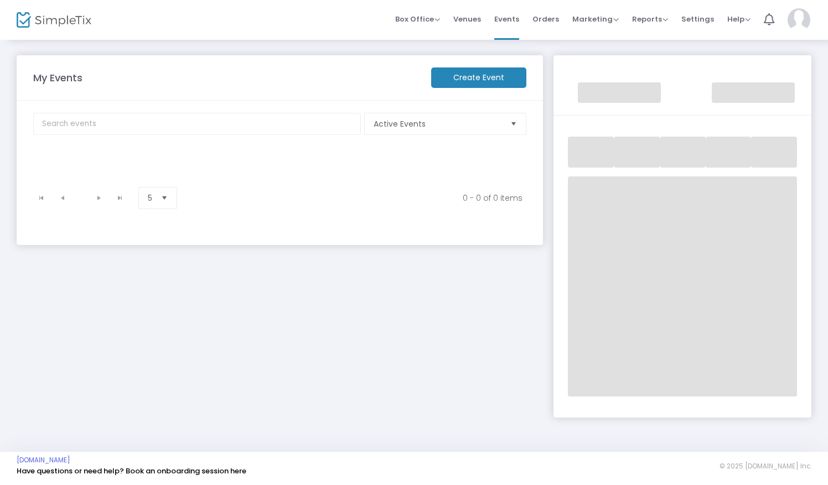
click at [385, 323] on div "My Events Create Event Active Events Event Category Type No section found 0 - 0…" at bounding box center [279, 230] width 537 height 351
click at [433, 339] on div "My Events Create Event Active Events Event Category Type No section found 0 - 0…" at bounding box center [279, 230] width 537 height 351
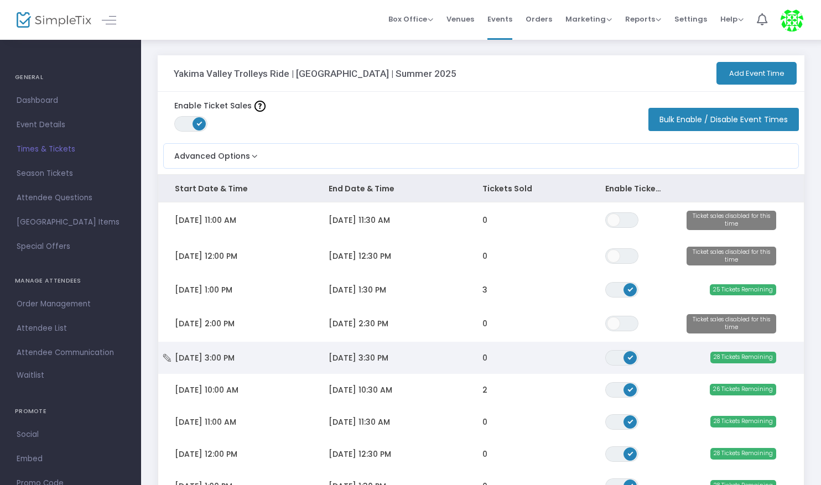
click at [617, 358] on span "ON OFF" at bounding box center [621, 357] width 33 height 15
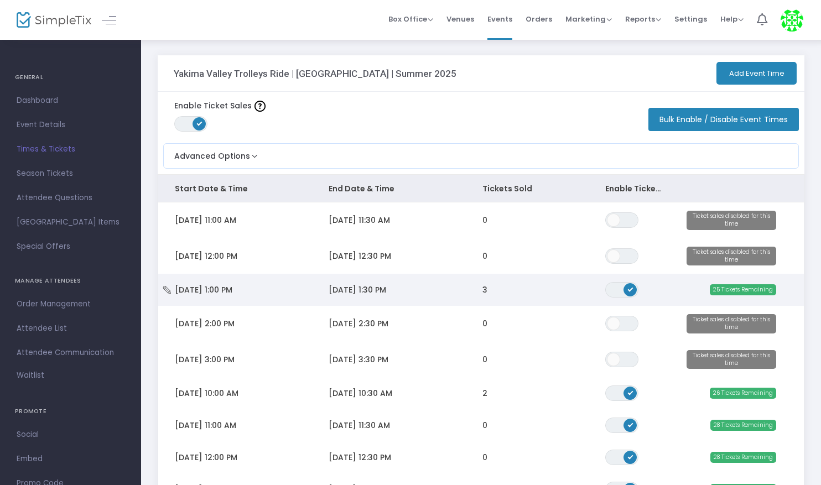
click at [619, 288] on span "ON OFF" at bounding box center [621, 289] width 33 height 15
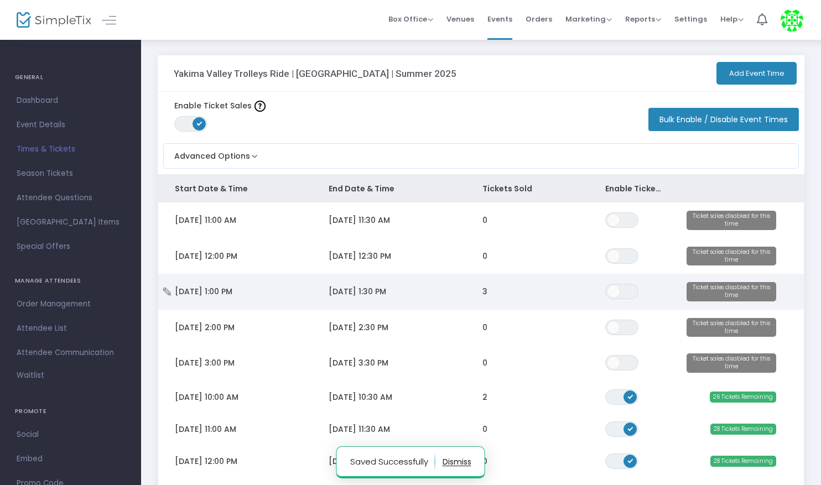
click at [476, 291] on td "3" at bounding box center [527, 292] width 123 height 36
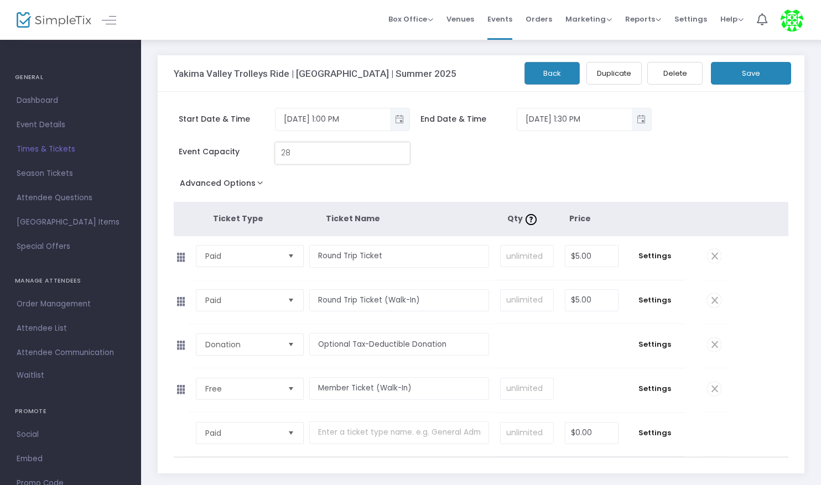
click at [330, 155] on input "28" at bounding box center [342, 153] width 134 height 21
click at [35, 143] on span "Times & Tickets" at bounding box center [71, 149] width 108 height 14
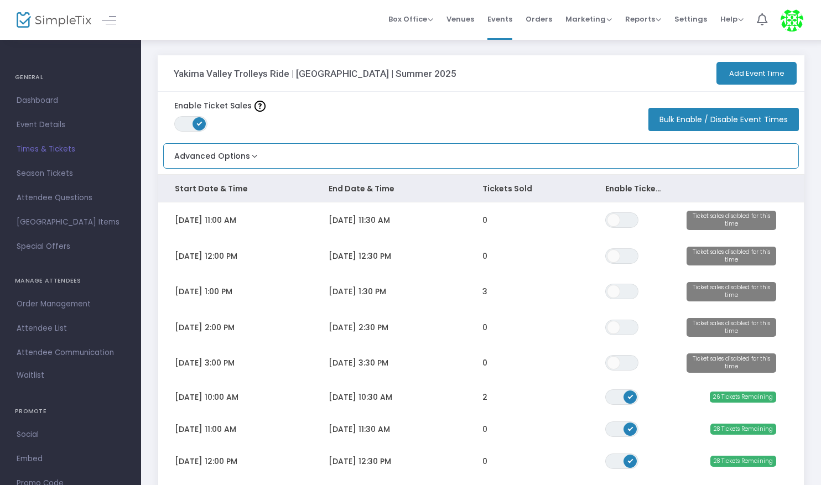
click at [289, 159] on div "Advanced Options Limit the total number of orders per event time ON OFF Save" at bounding box center [481, 155] width 636 height 25
click at [248, 156] on button "Advanced Options" at bounding box center [212, 153] width 96 height 18
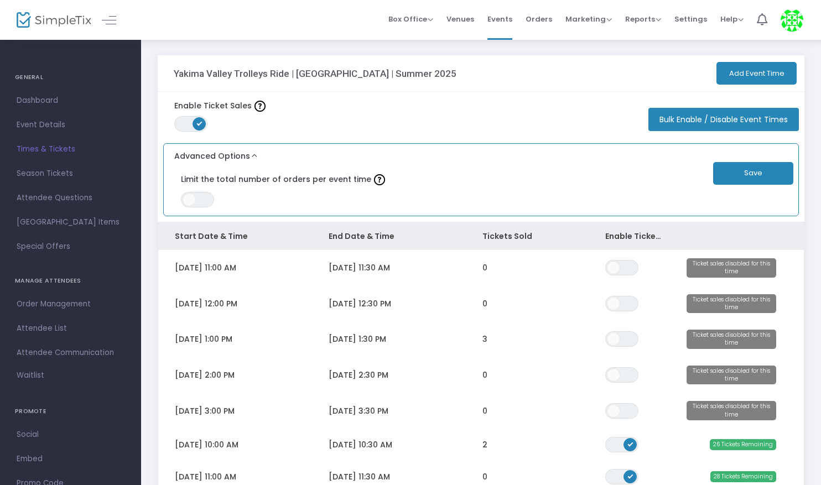
click at [248, 156] on button "Advanced Options" at bounding box center [212, 153] width 96 height 18
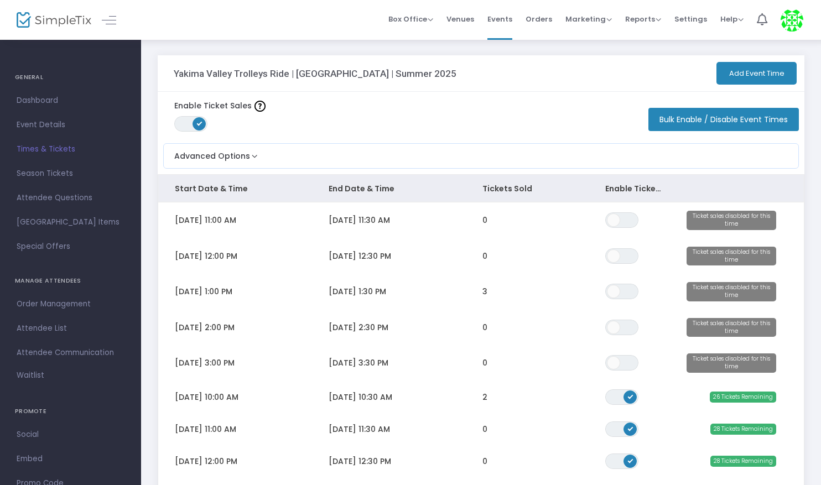
scroll to position [199, 0]
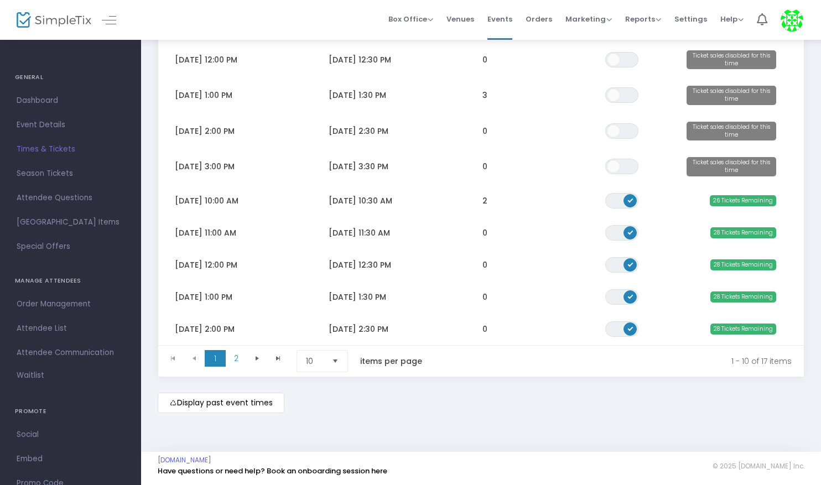
click at [273, 406] on m-button "Display past event times" at bounding box center [221, 403] width 127 height 20
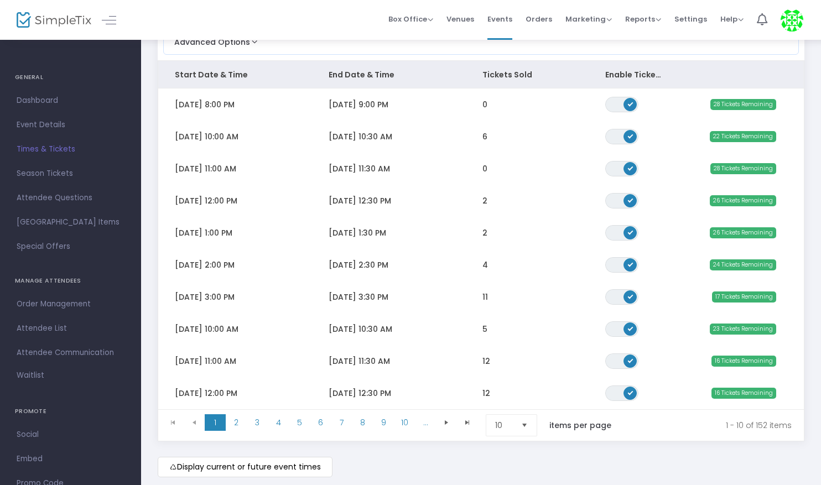
scroll to position [69, 0]
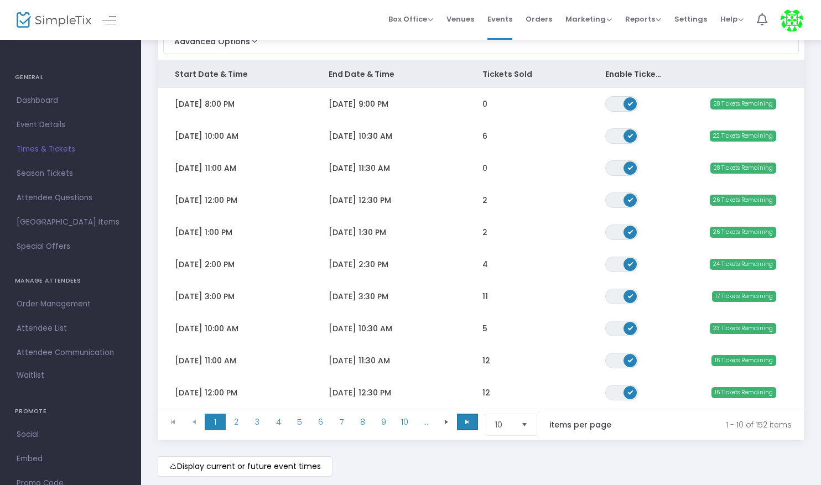
click at [467, 421] on span "Go to the last page" at bounding box center [467, 422] width 9 height 9
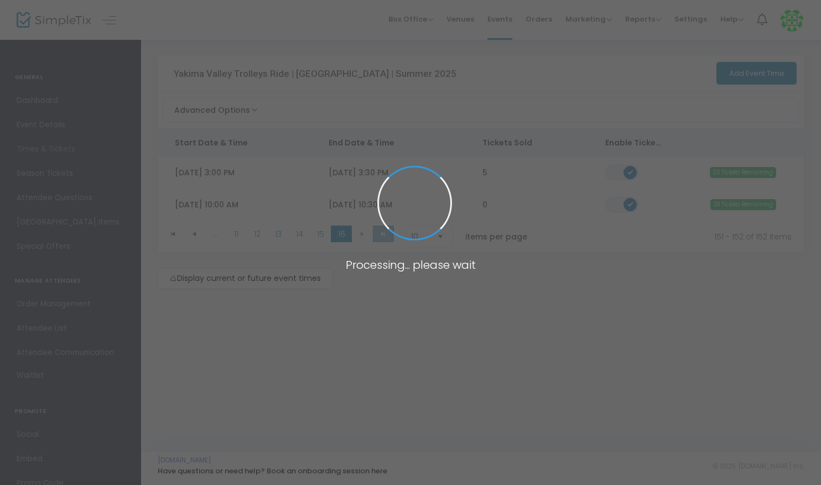
scroll to position [0, 0]
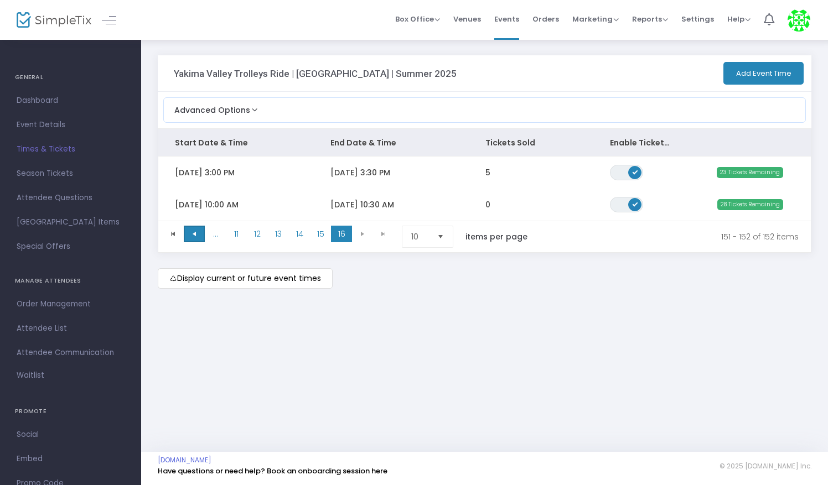
click at [197, 233] on span "Go to the previous page" at bounding box center [194, 234] width 9 height 9
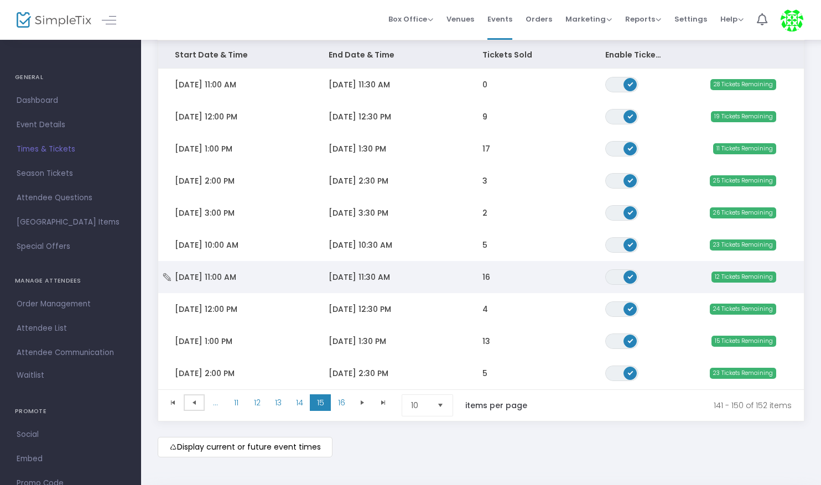
scroll to position [90, 0]
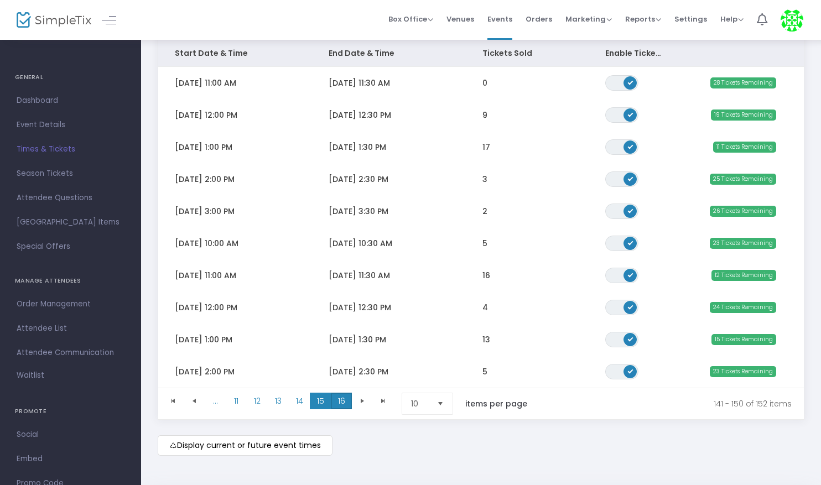
click at [341, 399] on span "16" at bounding box center [341, 401] width 21 height 17
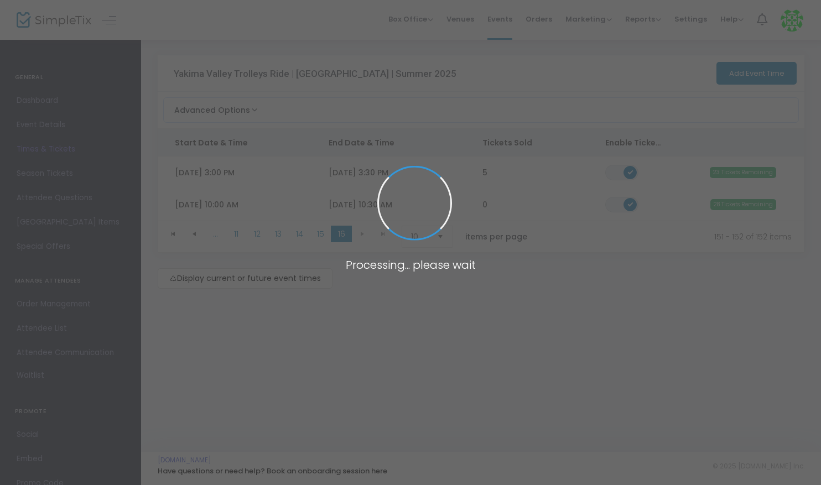
scroll to position [0, 0]
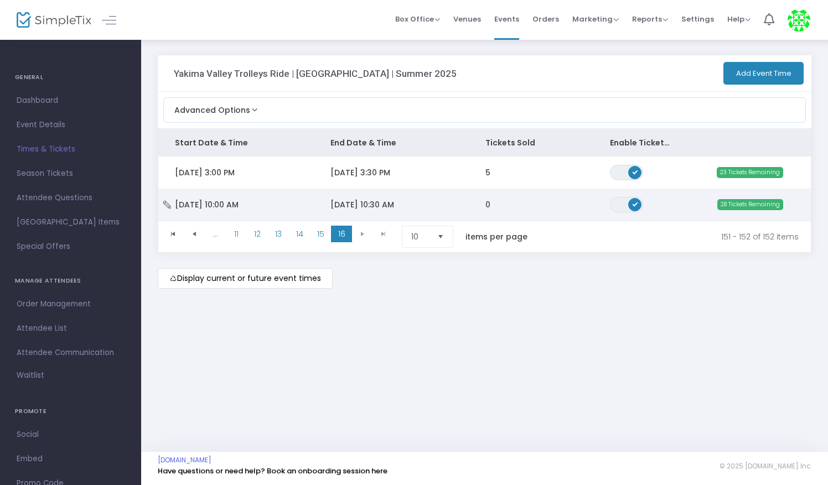
click at [630, 200] on span "Data table" at bounding box center [634, 204] width 13 height 13
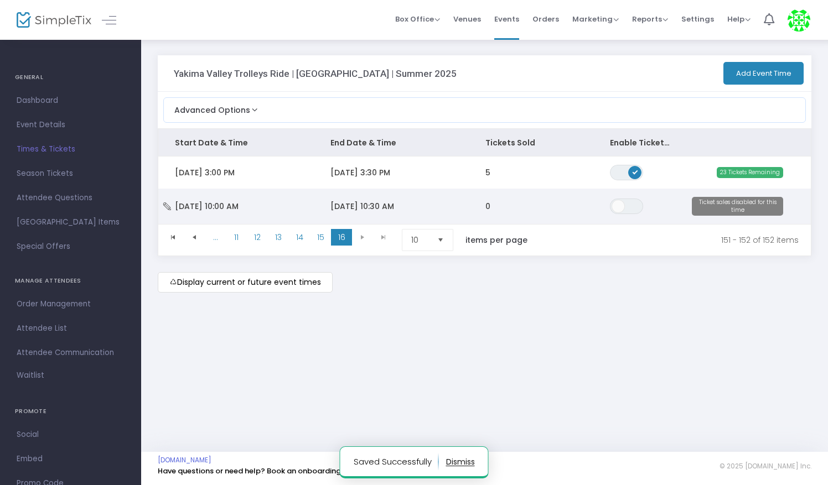
click at [169, 205] on icon "Data table" at bounding box center [167, 206] width 11 height 8
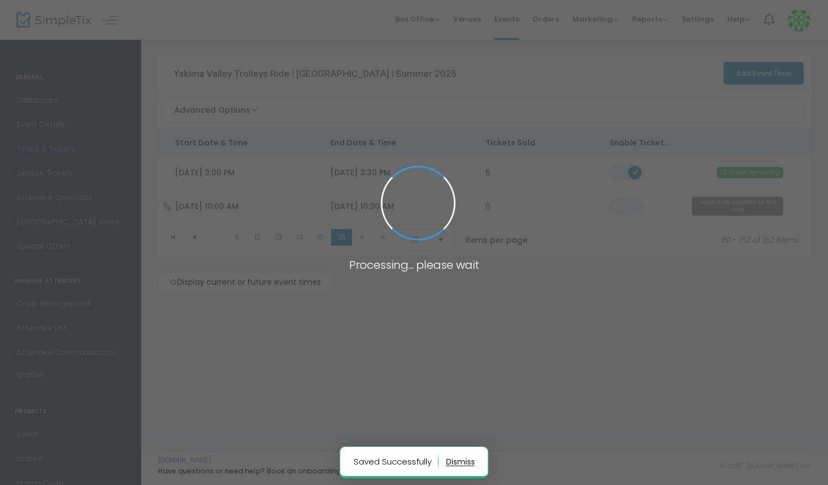
click at [169, 205] on span at bounding box center [414, 242] width 828 height 485
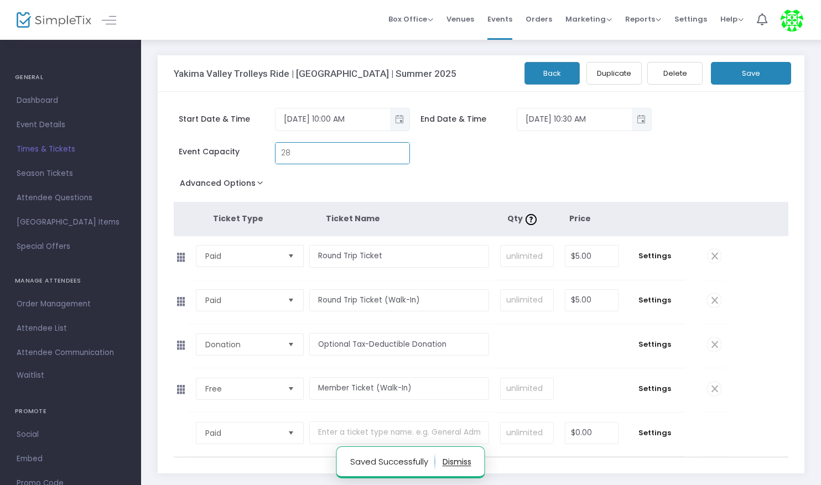
click at [300, 152] on input "28" at bounding box center [342, 153] width 134 height 21
type input "0"
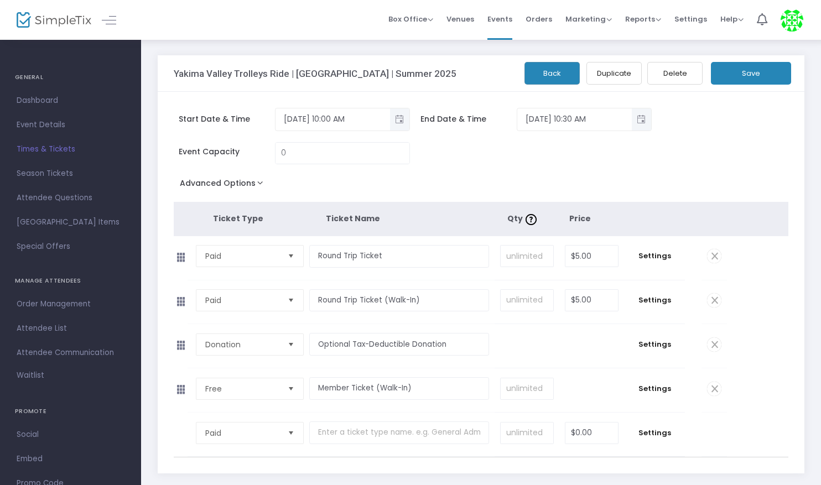
click at [755, 67] on button "Save" at bounding box center [751, 73] width 80 height 23
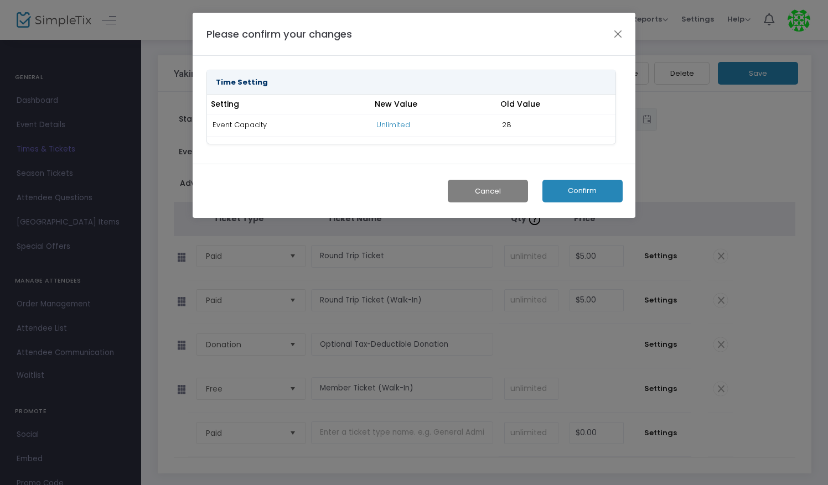
click at [579, 188] on button "Confirm" at bounding box center [582, 191] width 80 height 23
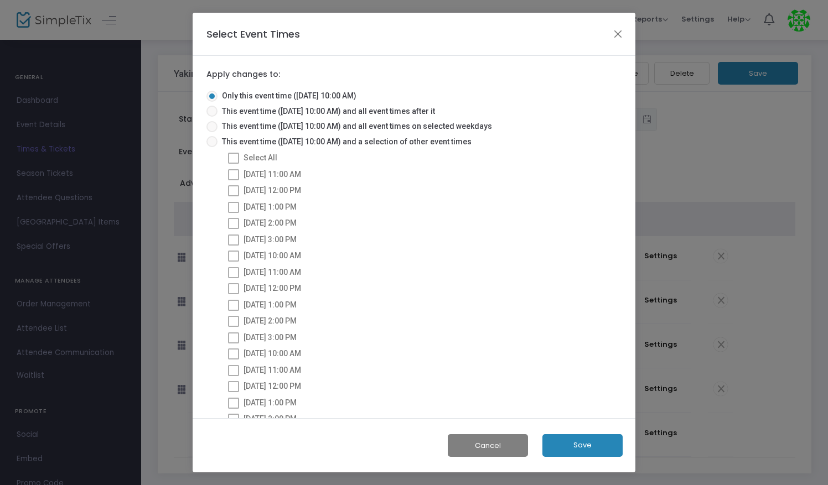
click at [581, 443] on button "Save" at bounding box center [582, 445] width 80 height 23
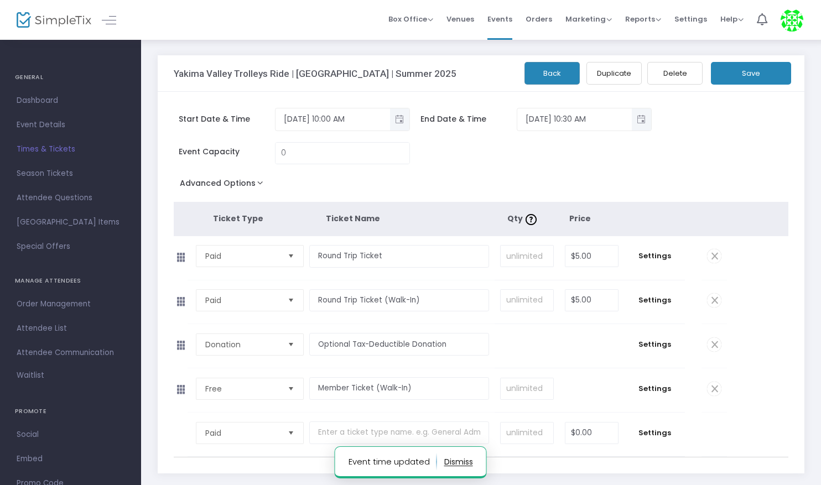
click at [54, 146] on span "Times & Tickets" at bounding box center [71, 149] width 108 height 14
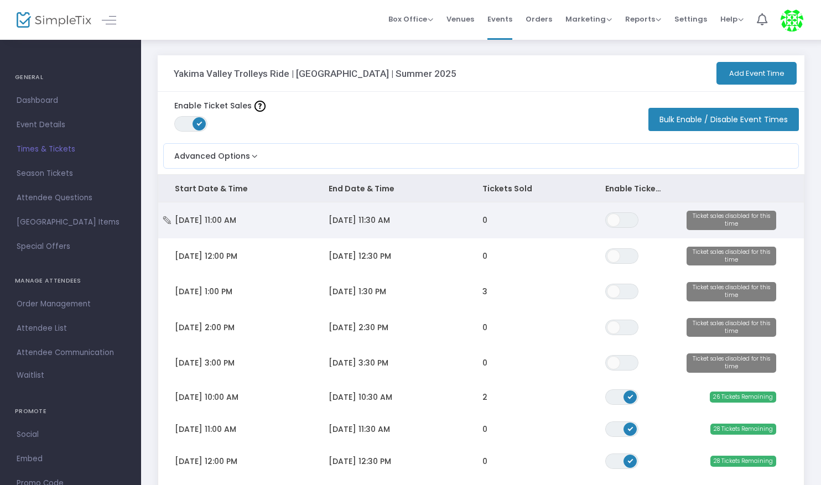
click at [167, 217] on icon "Data table" at bounding box center [167, 220] width 11 height 8
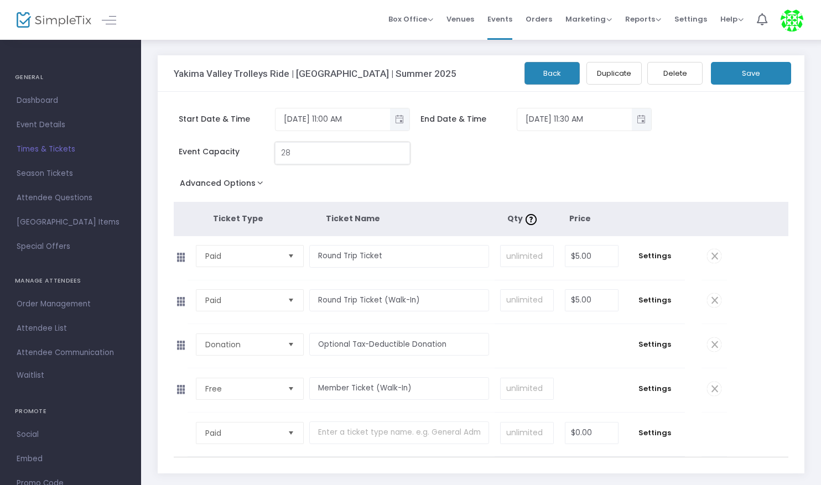
click at [318, 150] on input "28" at bounding box center [342, 153] width 134 height 21
type input "0"
click at [733, 72] on button "Save" at bounding box center [751, 73] width 80 height 23
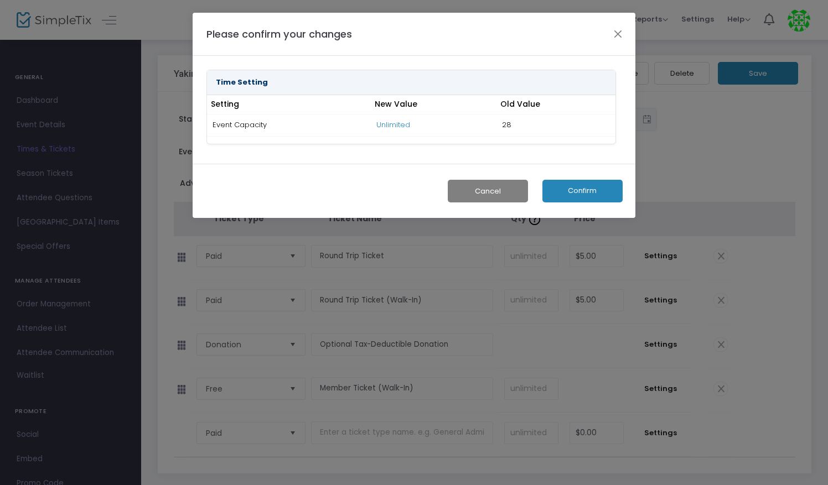
click at [575, 193] on button "Confirm" at bounding box center [582, 191] width 80 height 23
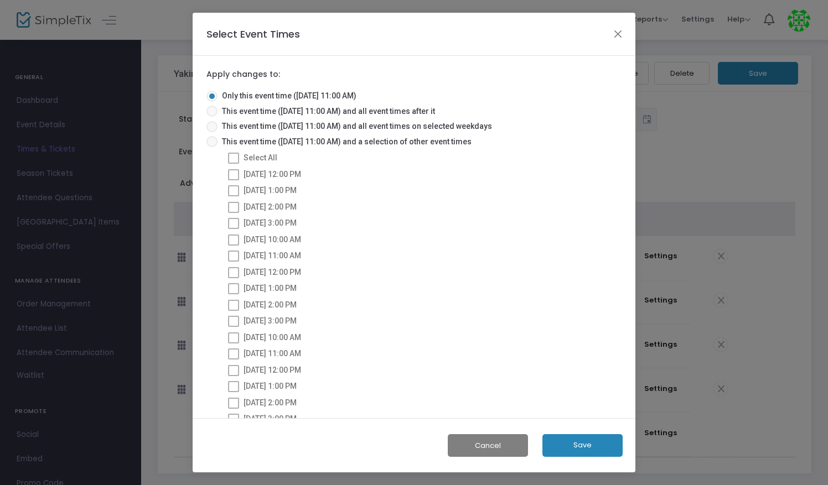
click at [589, 449] on button "Save" at bounding box center [582, 445] width 80 height 23
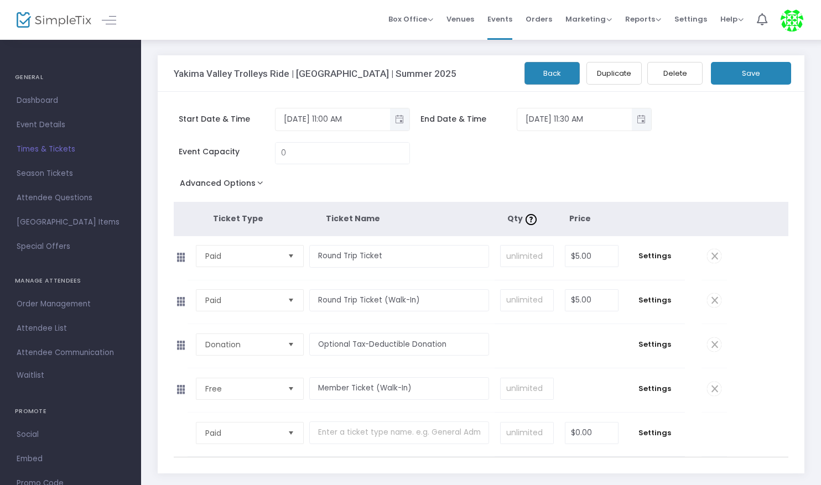
click at [35, 152] on span "Times & Tickets" at bounding box center [71, 149] width 108 height 14
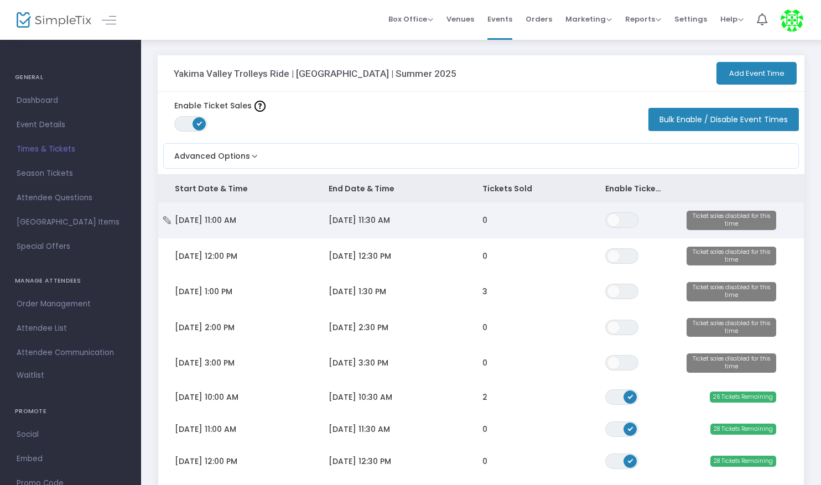
click at [167, 217] on icon "Data table" at bounding box center [167, 220] width 11 height 8
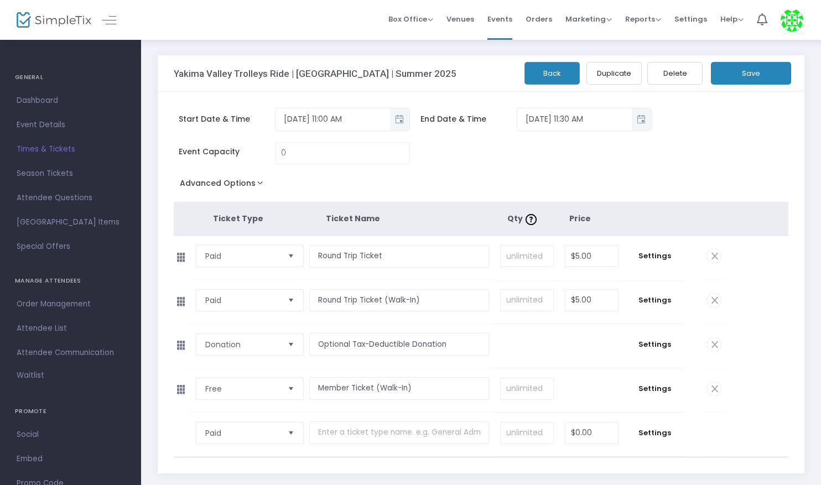
click at [550, 78] on button "Back" at bounding box center [551, 73] width 55 height 23
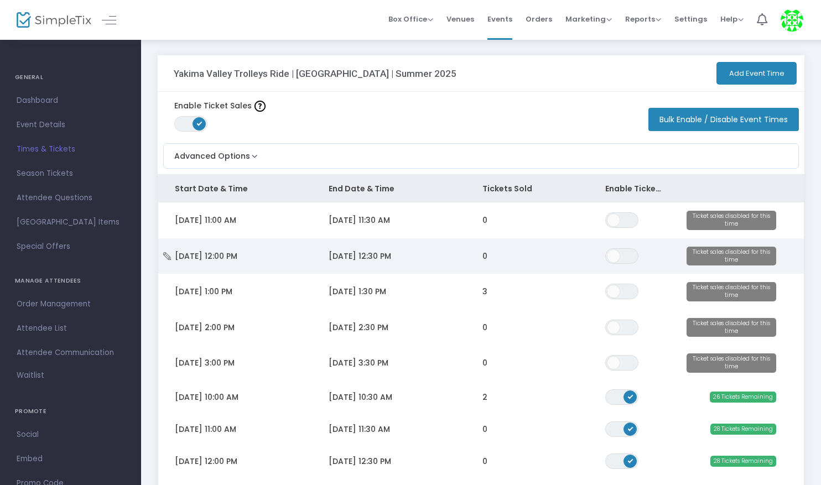
click at [167, 254] on icon "Data table" at bounding box center [167, 256] width 11 height 8
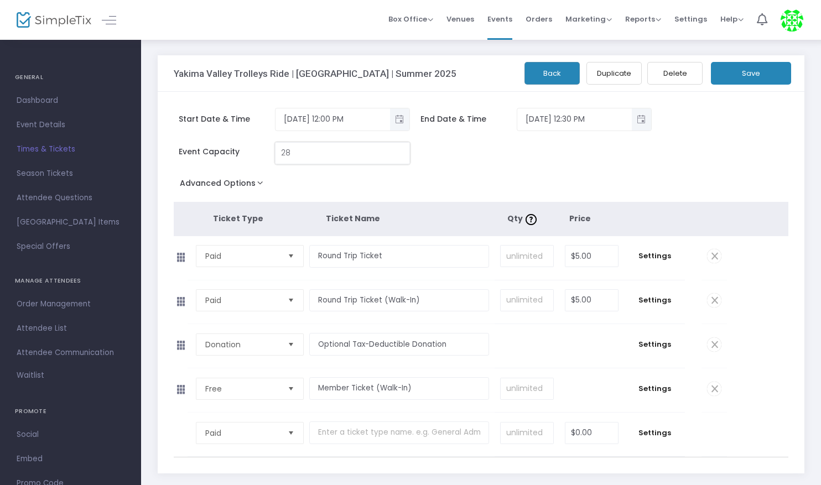
click at [342, 153] on input "28" at bounding box center [342, 153] width 134 height 21
type input "0"
click at [759, 73] on button "Save" at bounding box center [751, 73] width 80 height 23
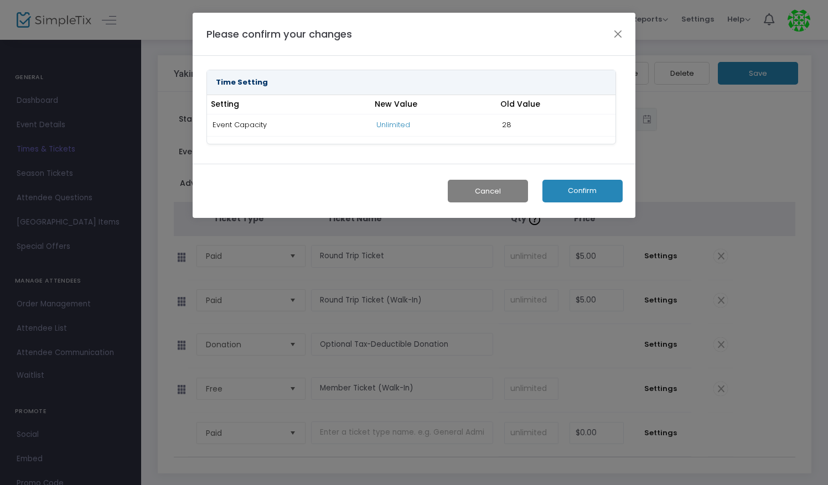
click at [584, 186] on button "Confirm" at bounding box center [582, 191] width 80 height 23
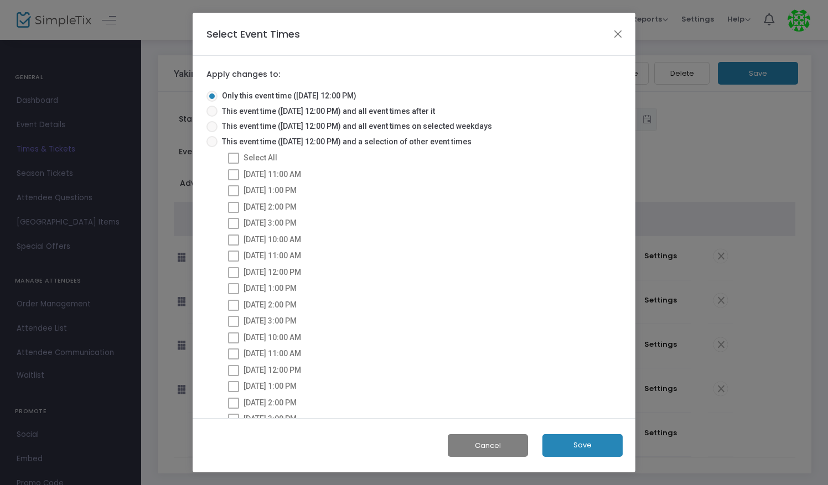
click at [231, 176] on span at bounding box center [233, 174] width 11 height 11
click at [231, 188] on span at bounding box center [233, 190] width 11 height 11
click at [214, 143] on span at bounding box center [211, 141] width 11 height 11
click at [212, 147] on input "This event time ([DATE] 12:00 PM) and a selection of other event times" at bounding box center [211, 147] width 1 height 1
radio input "true"
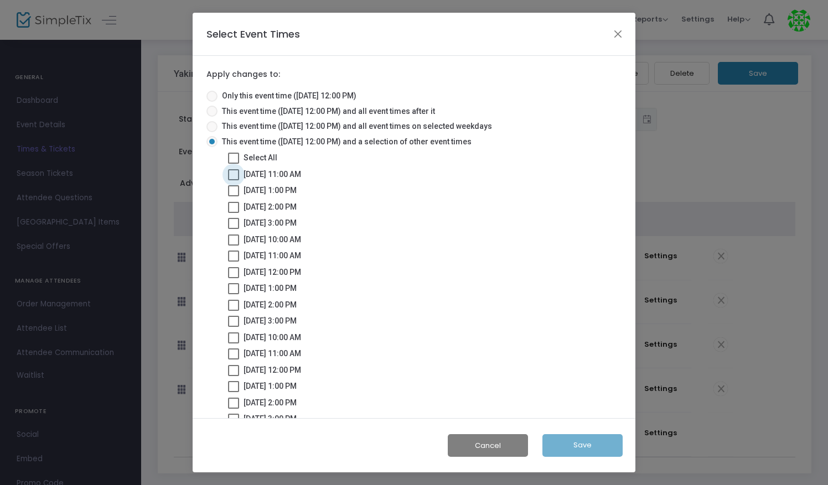
click at [233, 175] on span at bounding box center [233, 174] width 11 height 11
click at [233, 180] on input "[DATE] 11:00 AM" at bounding box center [233, 180] width 1 height 1
checkbox input "true"
click at [231, 190] on span at bounding box center [233, 190] width 11 height 11
click at [233, 196] on input "[DATE] 1:00 PM" at bounding box center [233, 196] width 1 height 1
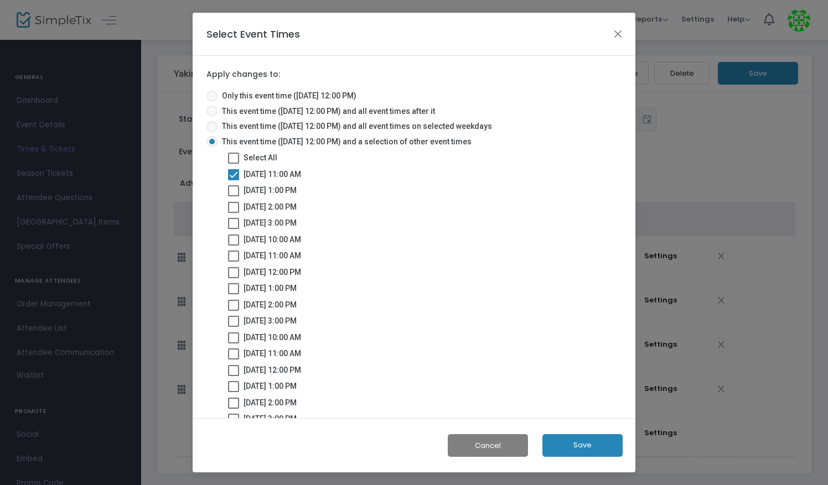
checkbox input "true"
click at [231, 204] on span at bounding box center [233, 207] width 11 height 11
click at [233, 213] on input "[DATE] 2:00 PM" at bounding box center [233, 213] width 1 height 1
checkbox input "true"
click at [232, 223] on span at bounding box center [233, 223] width 11 height 11
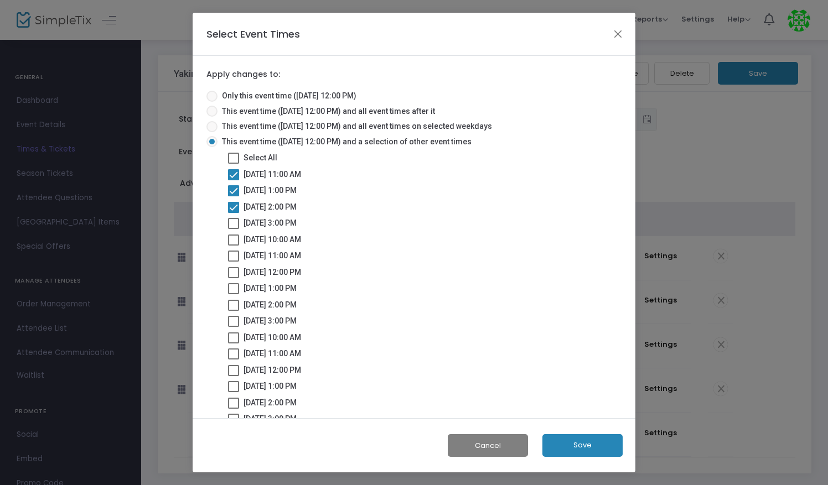
click at [233, 229] on input "[DATE] 3:00 PM" at bounding box center [233, 229] width 1 height 1
checkbox input "true"
click at [585, 441] on button "Save" at bounding box center [582, 445] width 80 height 23
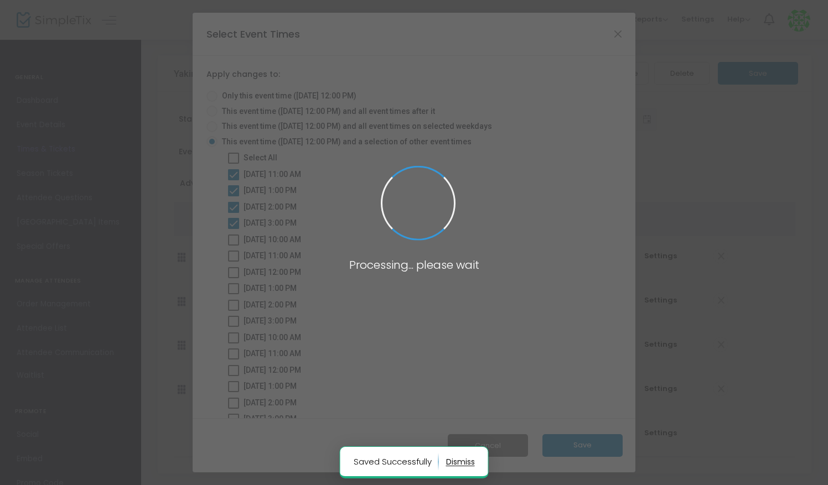
radio input "true"
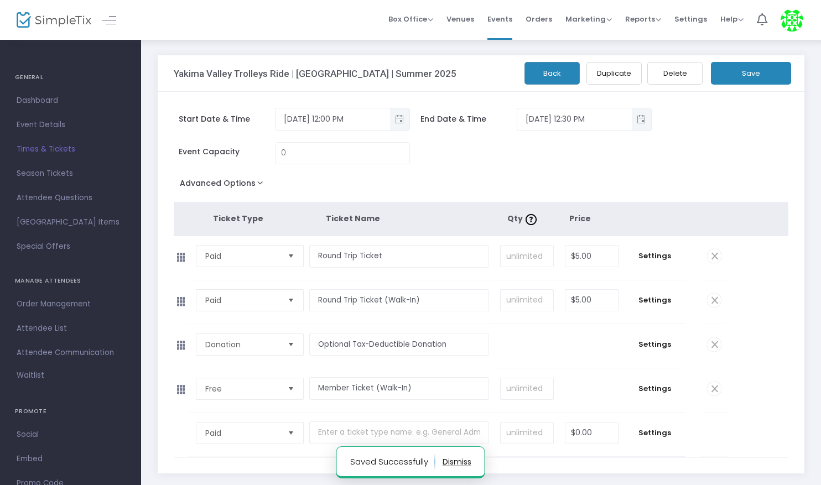
click at [33, 155] on span "Times & Tickets" at bounding box center [71, 149] width 108 height 14
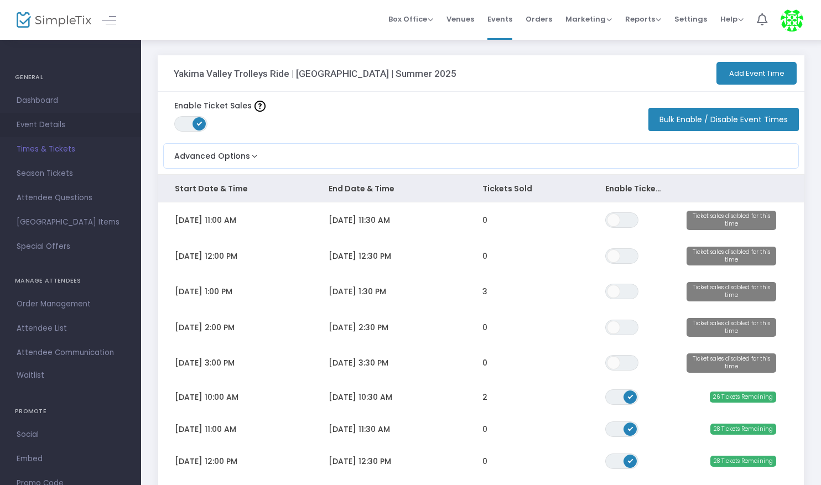
click at [46, 124] on span "Event Details" at bounding box center [71, 125] width 108 height 14
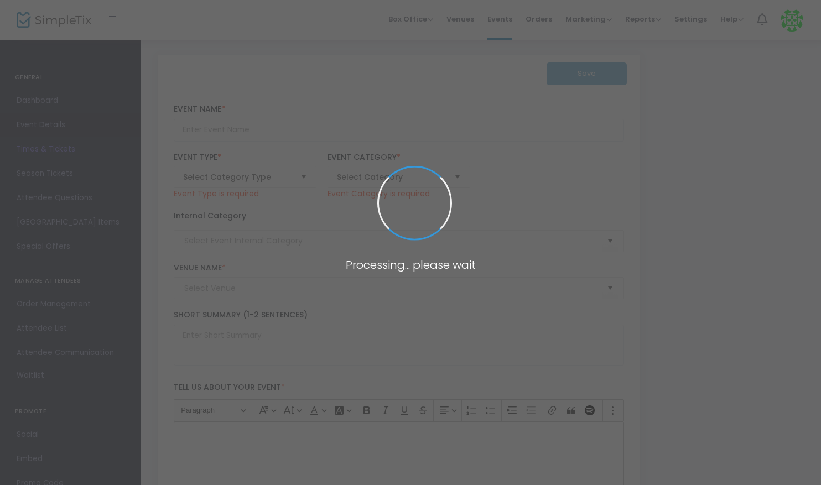
type input "Yakima Valley Trolleys Ride | [GEOGRAPHIC_DATA] | Summer 2025"
type textarea "Discover a hidden gem in the heart of [US_STATE][GEOGRAPHIC_DATA] with the Yaki…"
checkbox input "true"
type input "Buy Tickets"
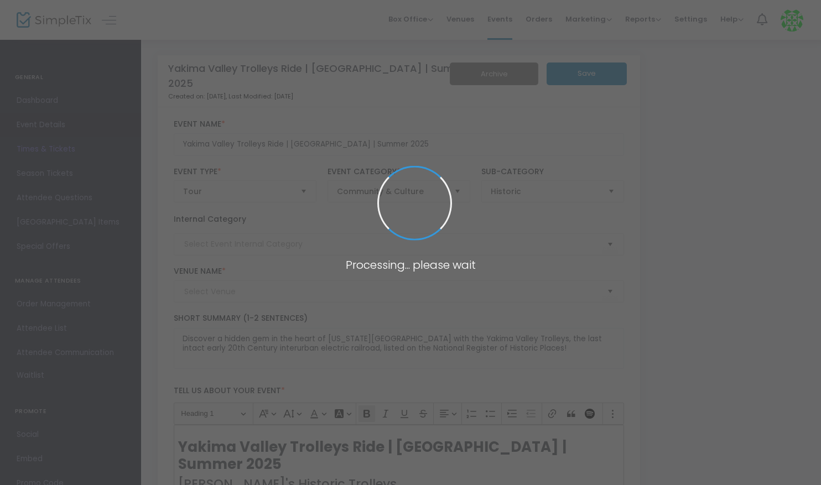
type input "Yakima Valley Trolleys"
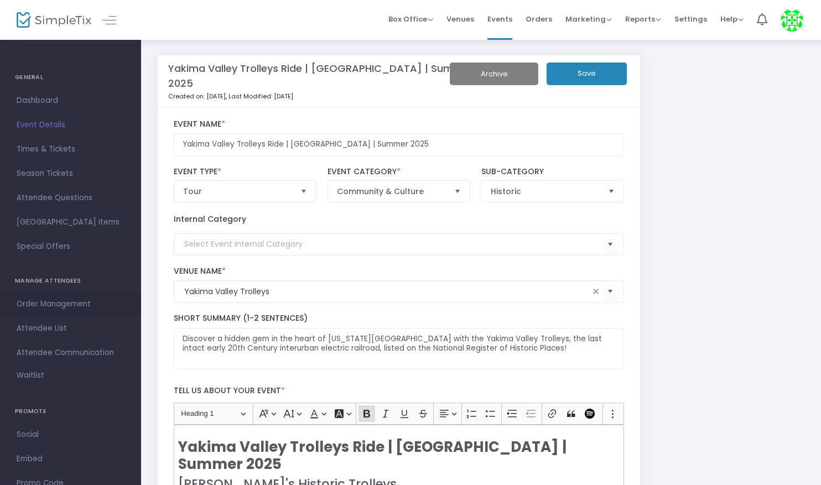
click at [39, 300] on span "Order Management" at bounding box center [71, 304] width 108 height 14
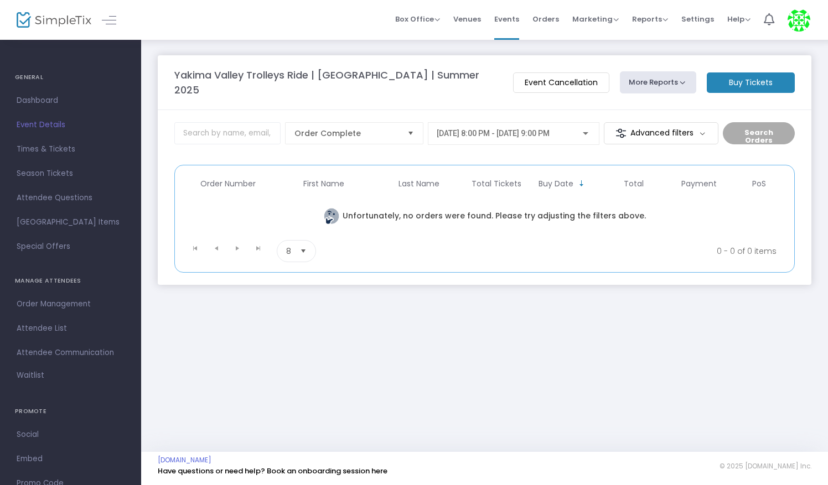
click at [549, 129] on span "[DATE] 8:00 PM - [DATE] 9:00 PM" at bounding box center [492, 133] width 113 height 9
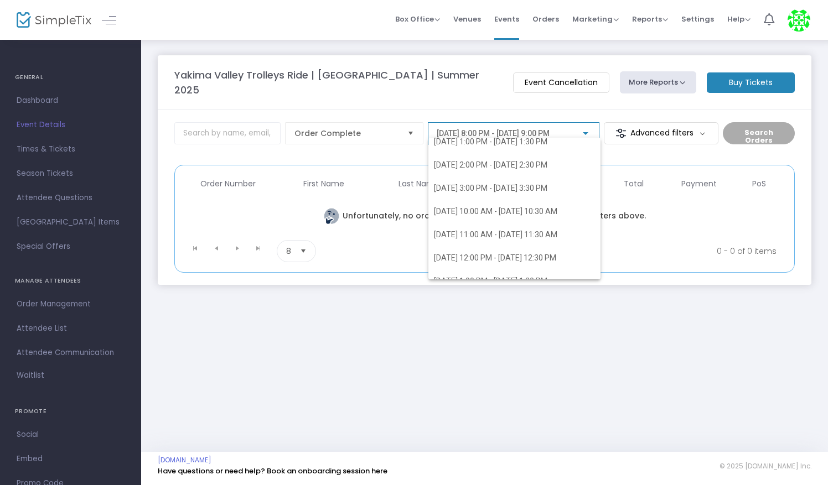
scroll to position [3523, 0]
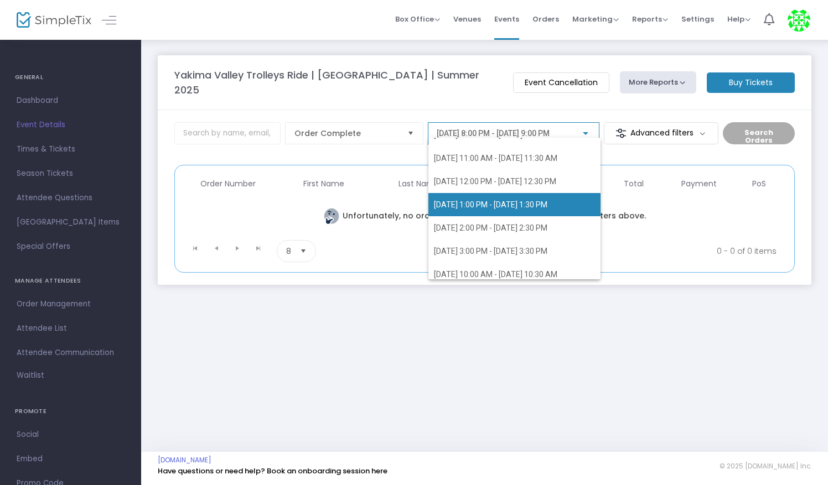
click at [498, 201] on span "[DATE] 1:00 PM - [DATE] 1:30 PM" at bounding box center [490, 204] width 113 height 9
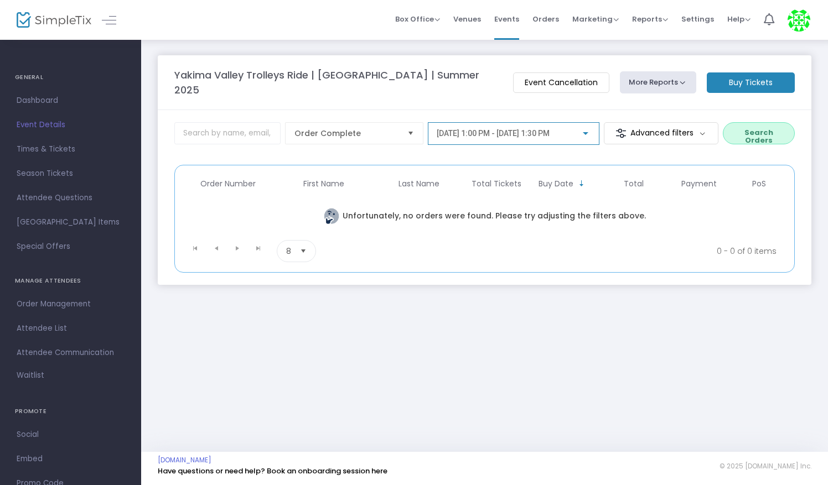
scroll to position [3323, 0]
click at [750, 128] on button "Search Orders" at bounding box center [758, 133] width 72 height 22
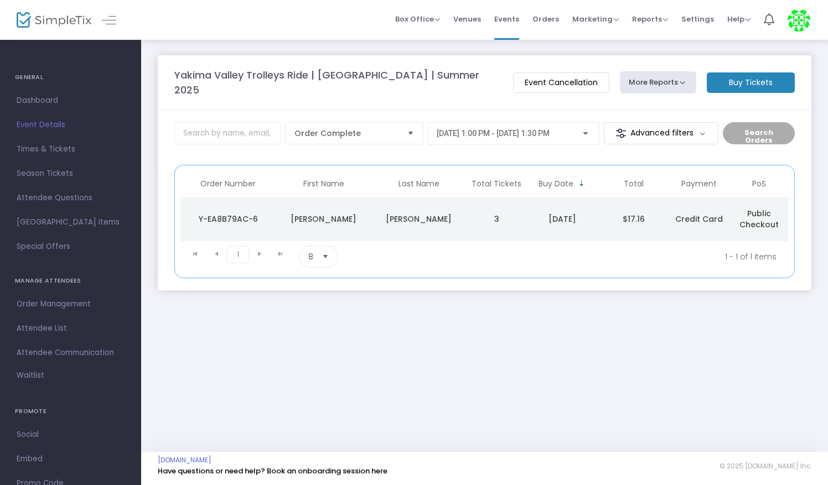
click at [446, 217] on td "[PERSON_NAME]" at bounding box center [418, 219] width 95 height 44
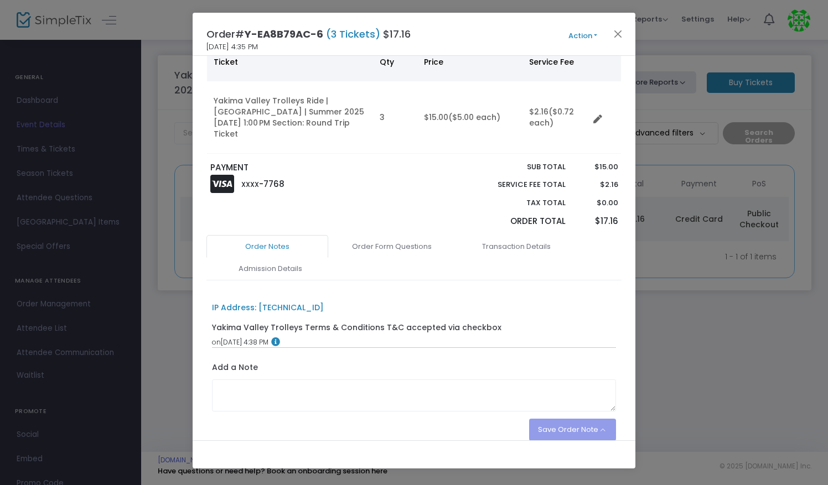
scroll to position [128, 0]
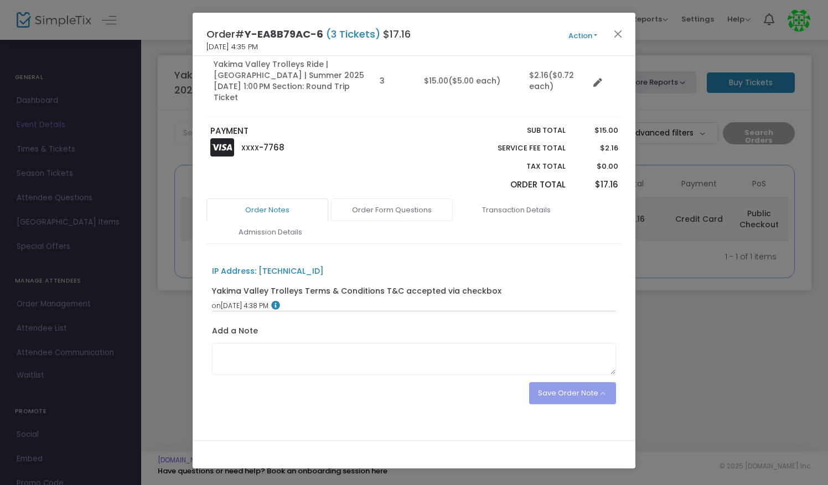
click at [413, 199] on link "Order Form Questions" at bounding box center [392, 210] width 122 height 23
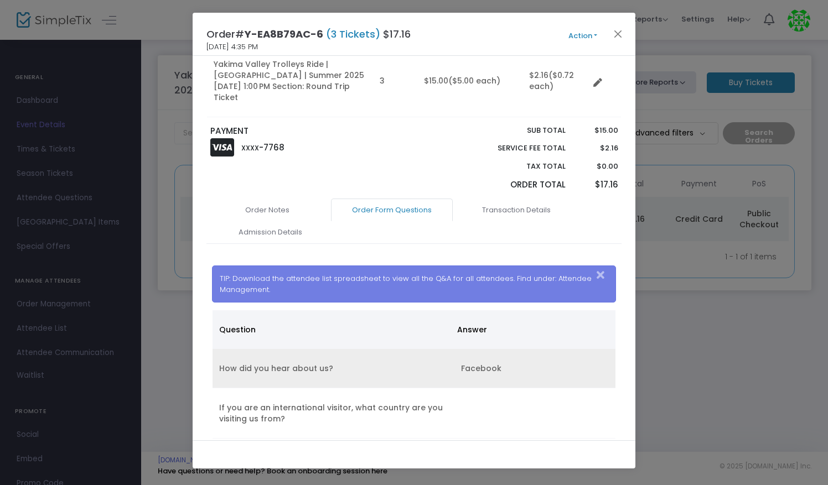
scroll to position [239, 0]
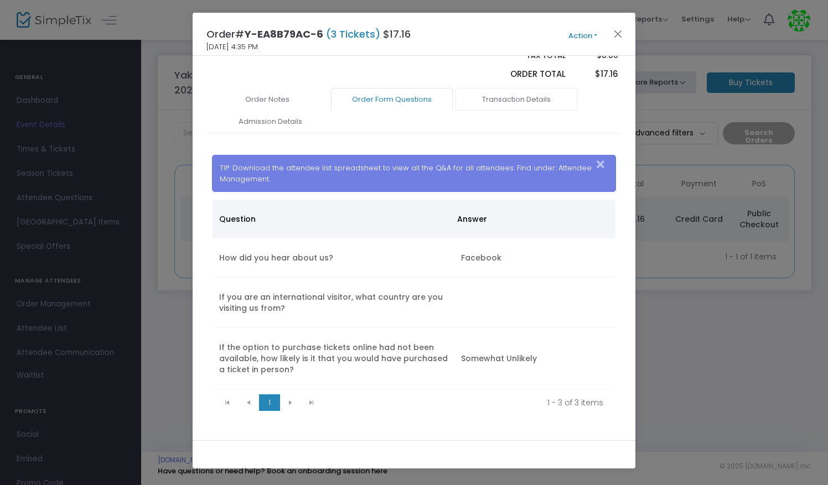
click at [513, 92] on link "Transaction Details" at bounding box center [516, 99] width 122 height 23
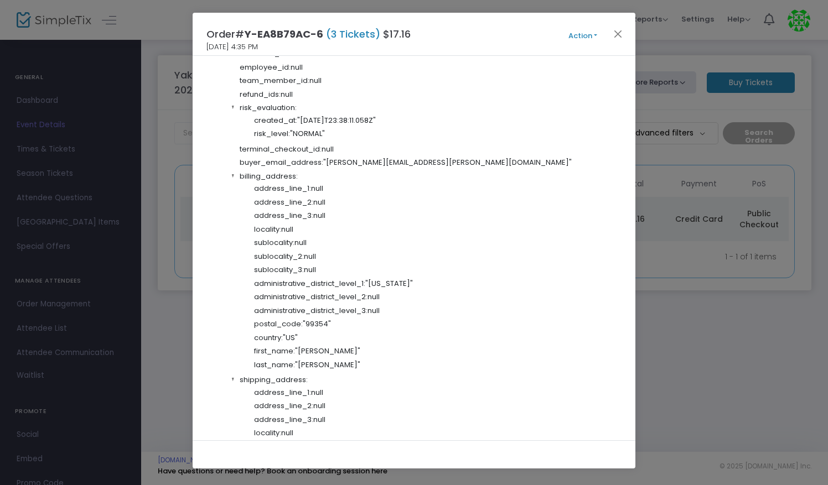
scroll to position [1476, 0]
click at [585, 30] on button "Action" at bounding box center [582, 36] width 66 height 12
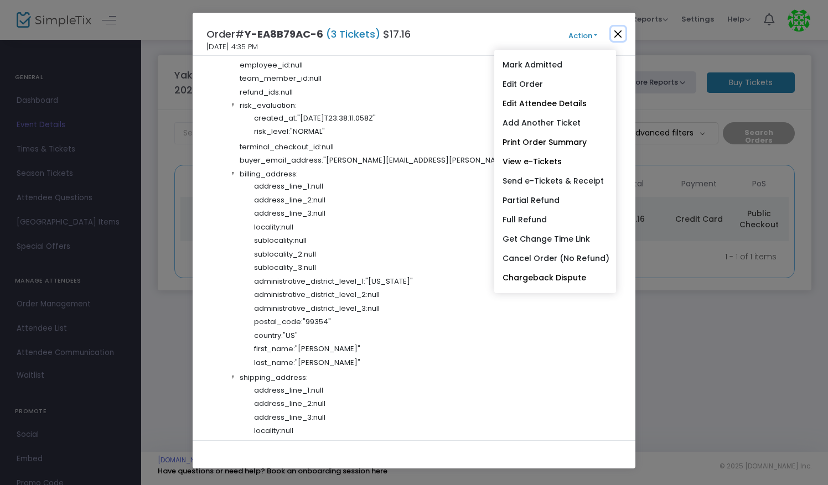
click at [621, 36] on button "Close" at bounding box center [618, 34] width 14 height 14
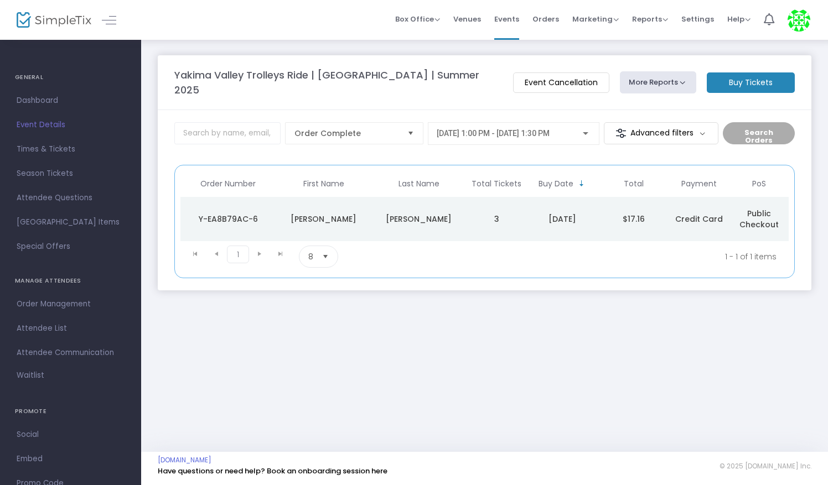
click at [397, 214] on div "[PERSON_NAME]" at bounding box center [419, 219] width 90 height 11
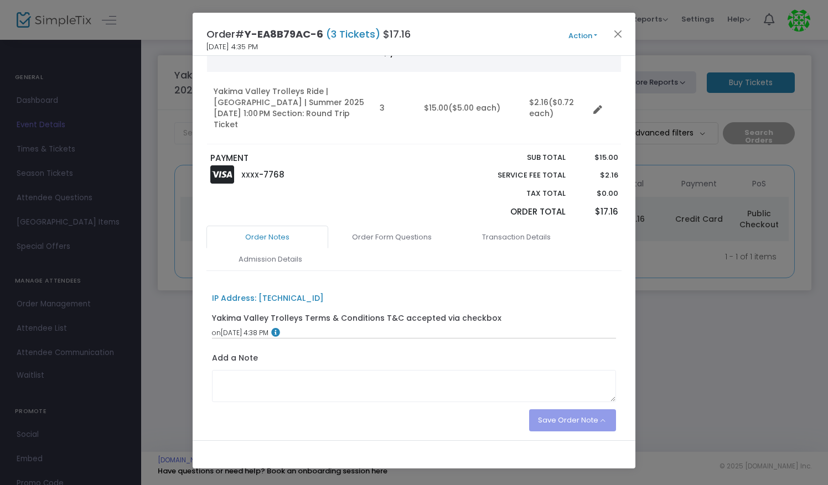
scroll to position [128, 0]
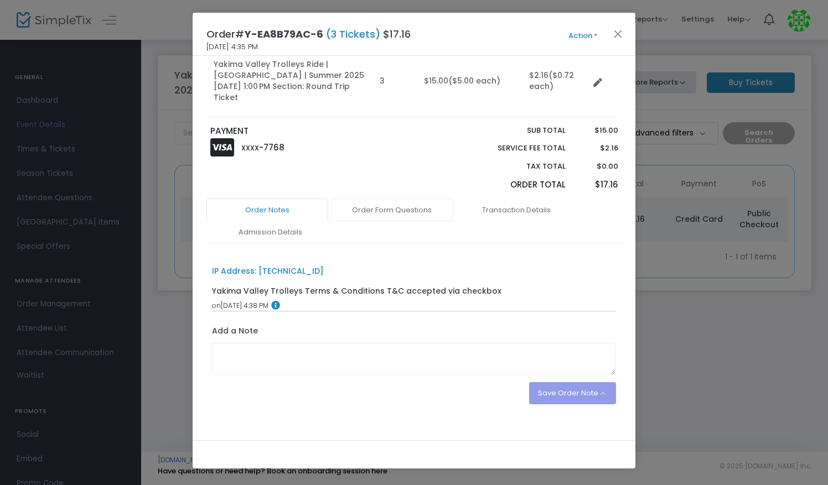
click at [400, 205] on link "Order Form Questions" at bounding box center [392, 210] width 122 height 23
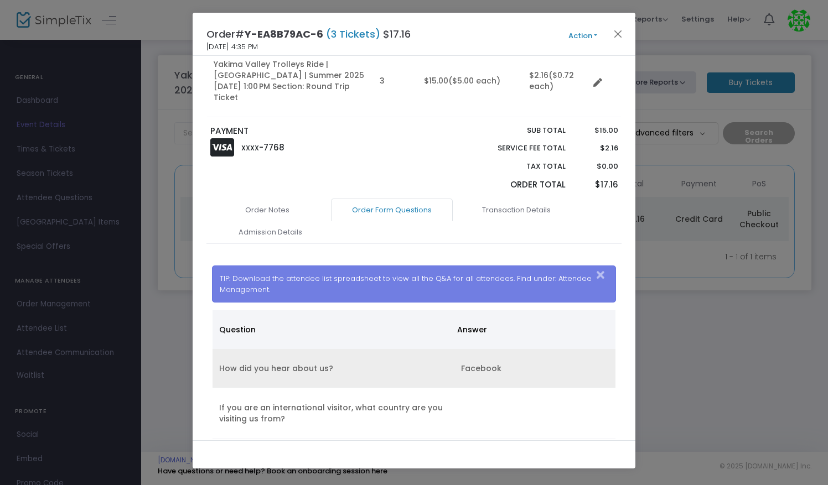
scroll to position [239, 0]
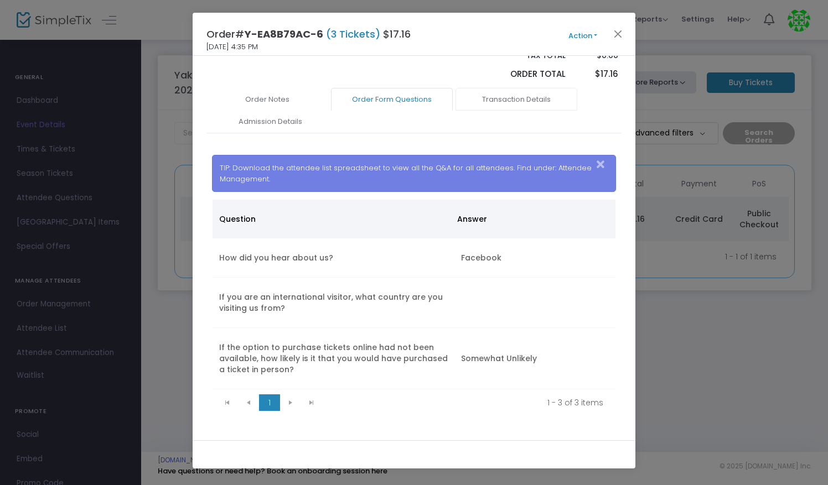
click at [511, 88] on link "Transaction Details" at bounding box center [516, 99] width 122 height 23
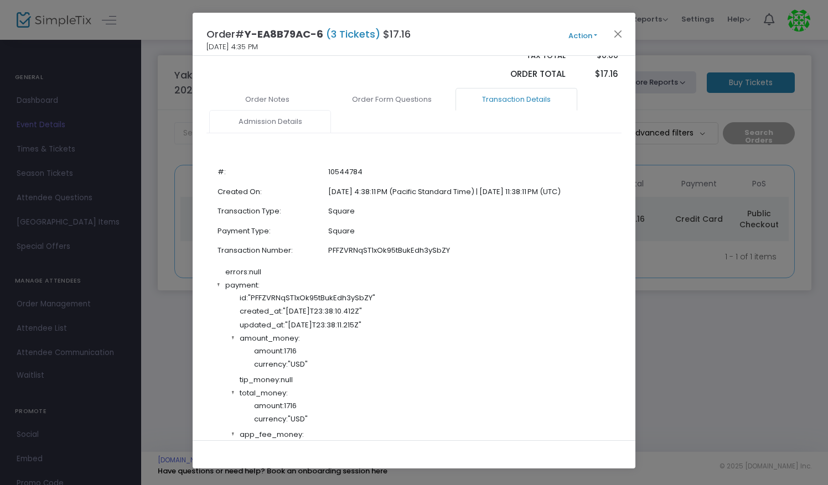
click at [275, 110] on link "Admission Details" at bounding box center [270, 121] width 122 height 23
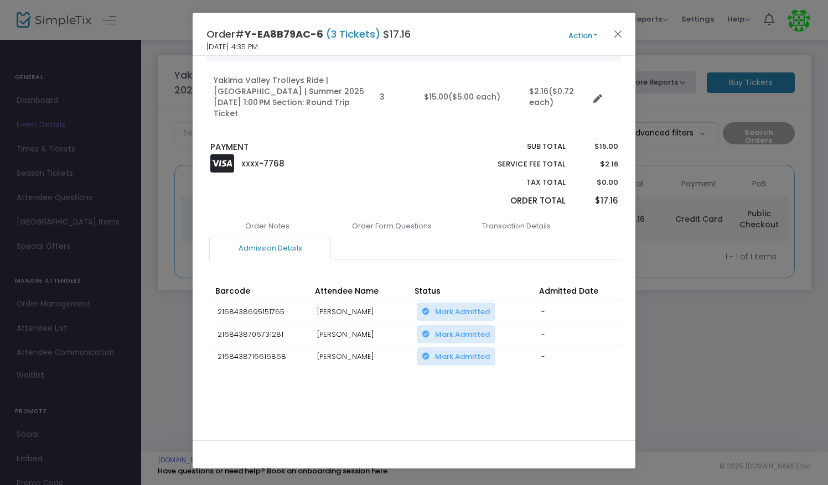
scroll to position [102, 0]
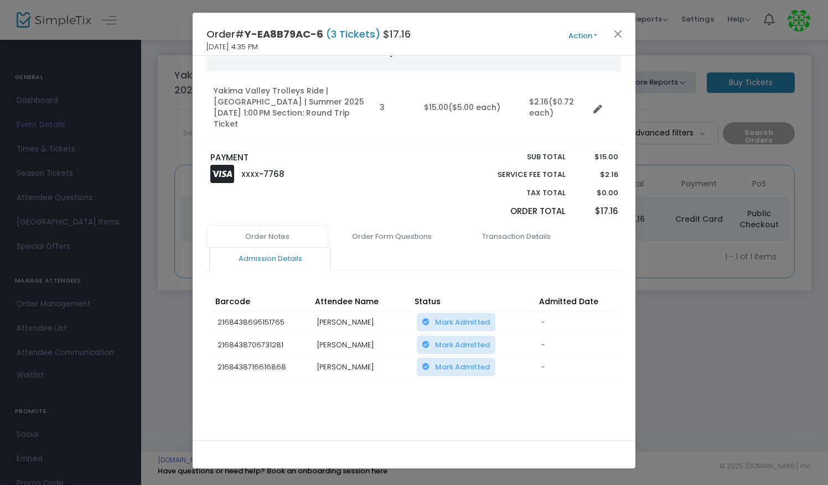
click at [278, 225] on link "Order Notes" at bounding box center [267, 236] width 122 height 23
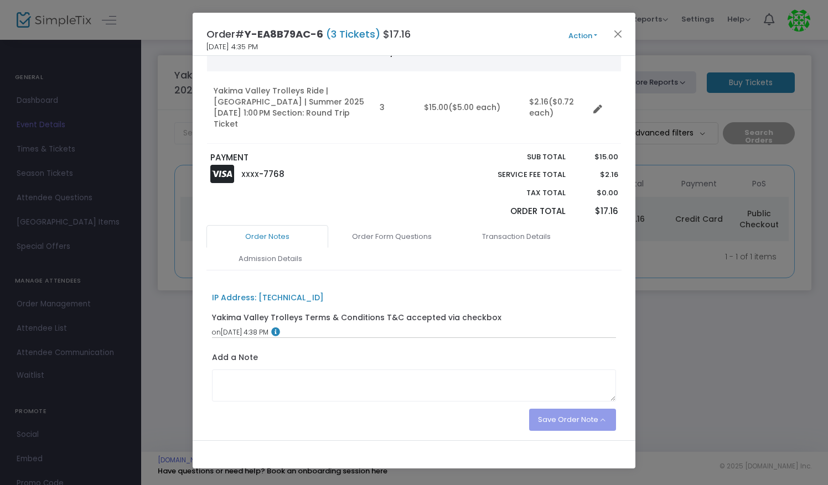
scroll to position [128, 0]
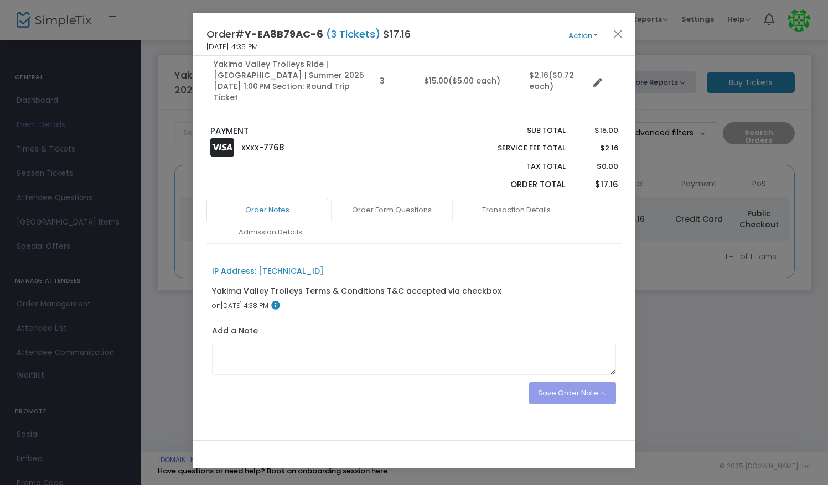
click at [386, 199] on link "Order Form Questions" at bounding box center [392, 210] width 122 height 23
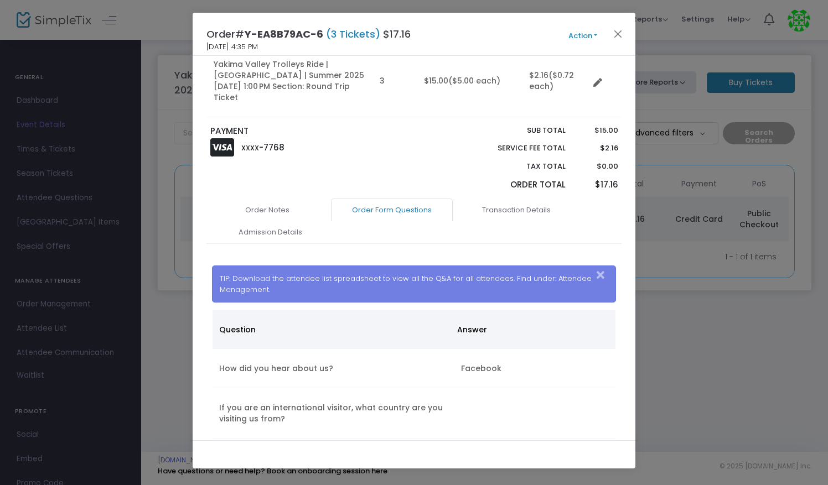
scroll to position [239, 0]
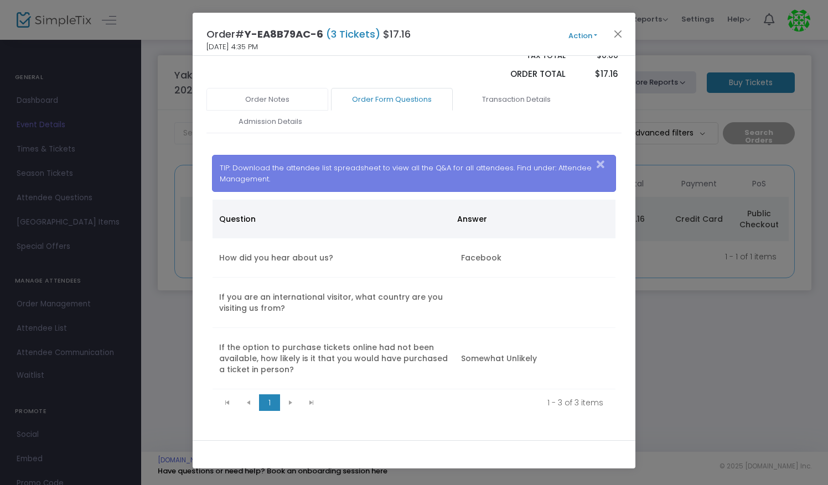
click at [255, 92] on link "Order Notes" at bounding box center [267, 99] width 122 height 23
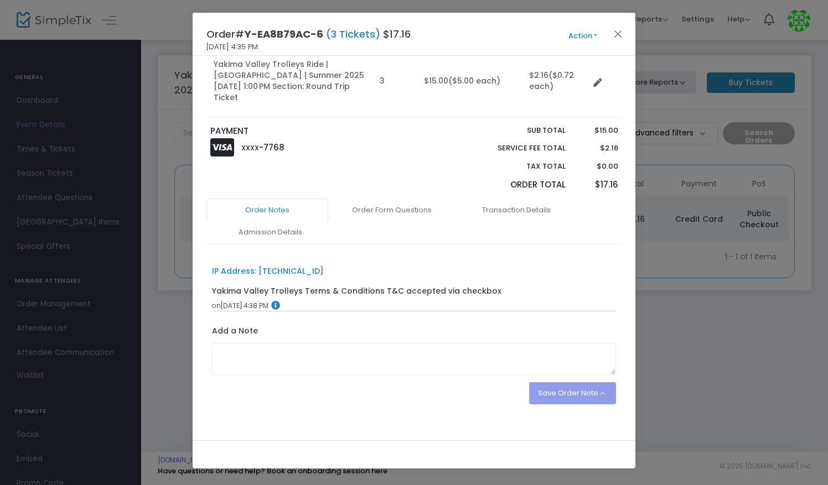
click at [581, 35] on button "Action" at bounding box center [582, 36] width 66 height 12
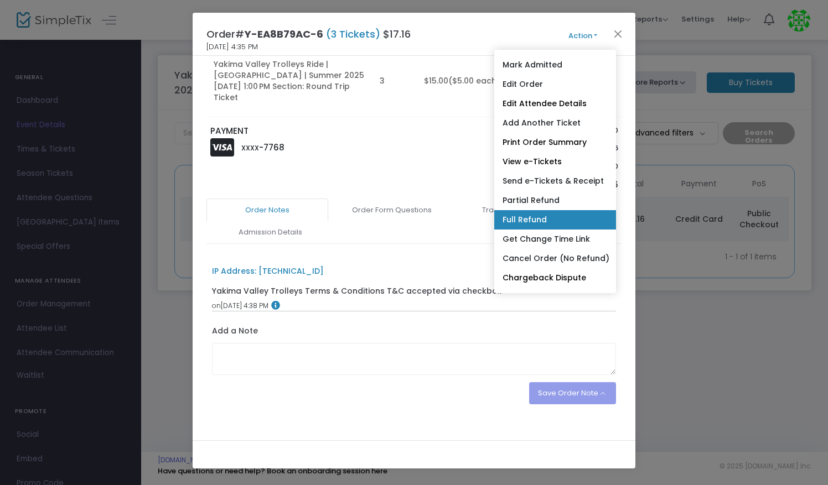
click at [542, 220] on link "Full Refund" at bounding box center [555, 219] width 122 height 19
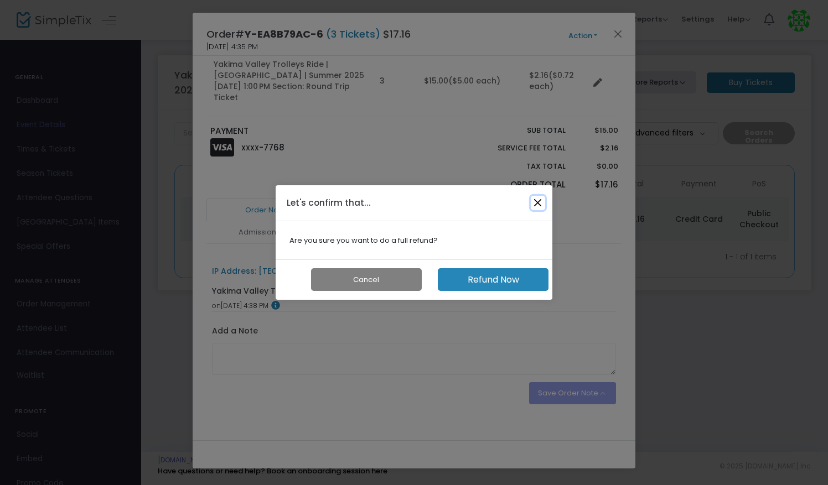
click at [536, 203] on button "Close" at bounding box center [538, 203] width 14 height 14
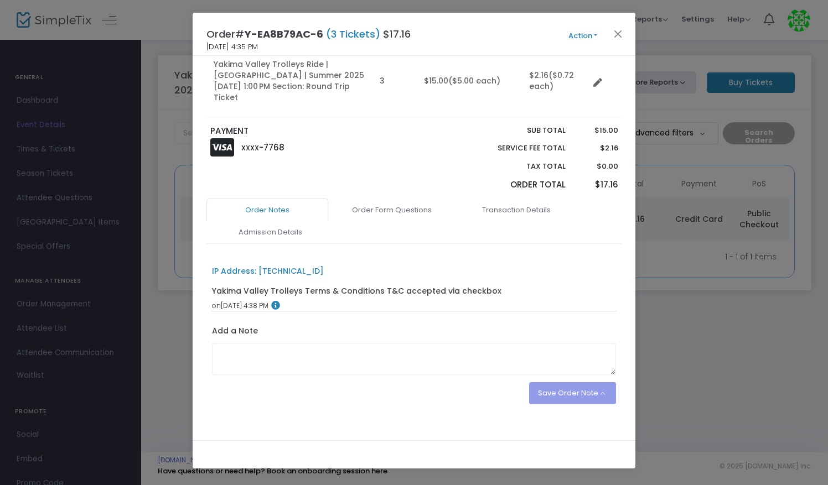
click at [368, 34] on span "(3 Tickets)" at bounding box center [353, 34] width 60 height 14
click at [409, 199] on link "Order Form Questions" at bounding box center [392, 210] width 122 height 23
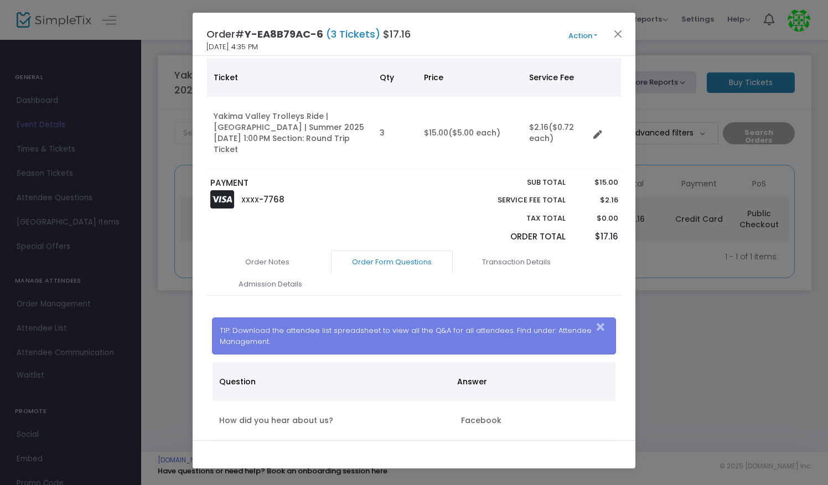
scroll to position [76, 0]
click at [523, 251] on link "Transaction Details" at bounding box center [516, 262] width 122 height 23
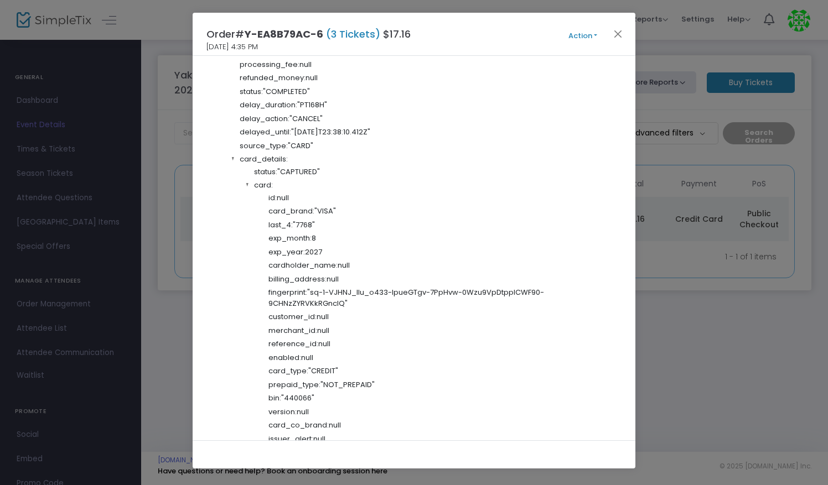
scroll to position [553, 0]
